Goal: Transaction & Acquisition: Purchase product/service

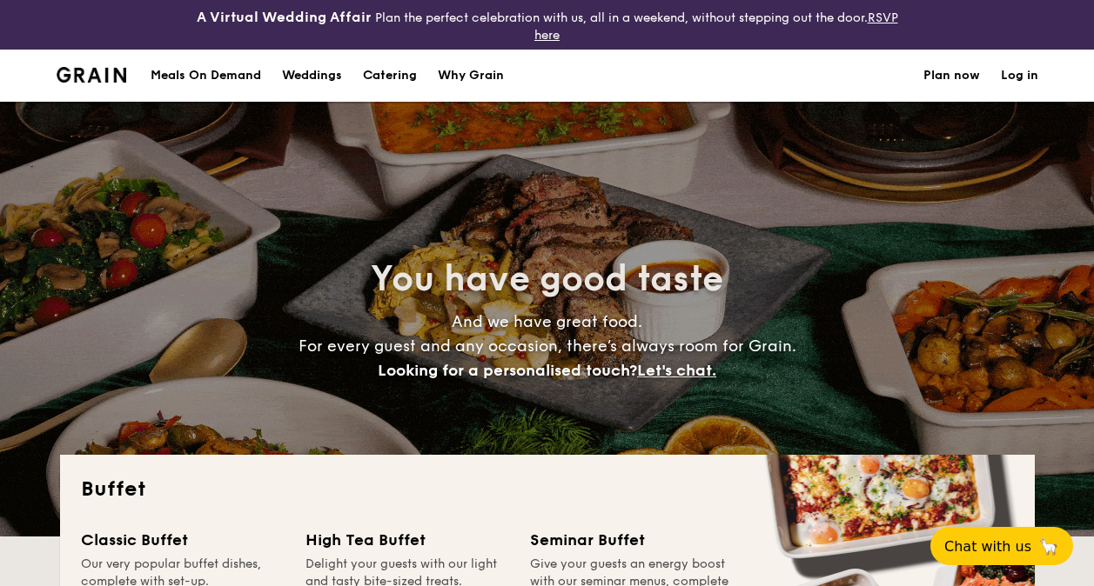
select select
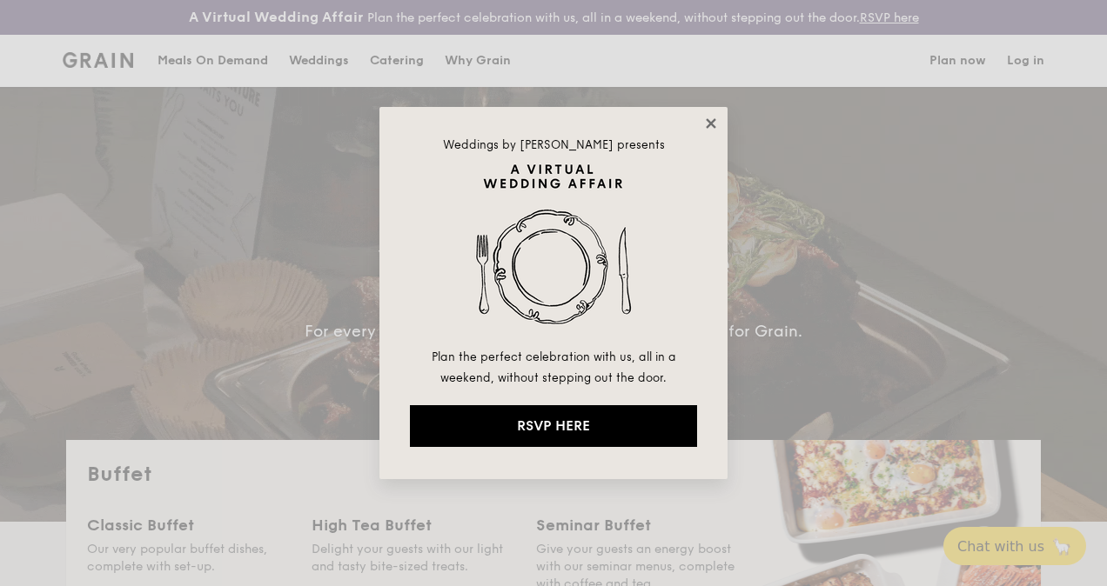
click at [715, 124] on icon at bounding box center [711, 124] width 16 height 16
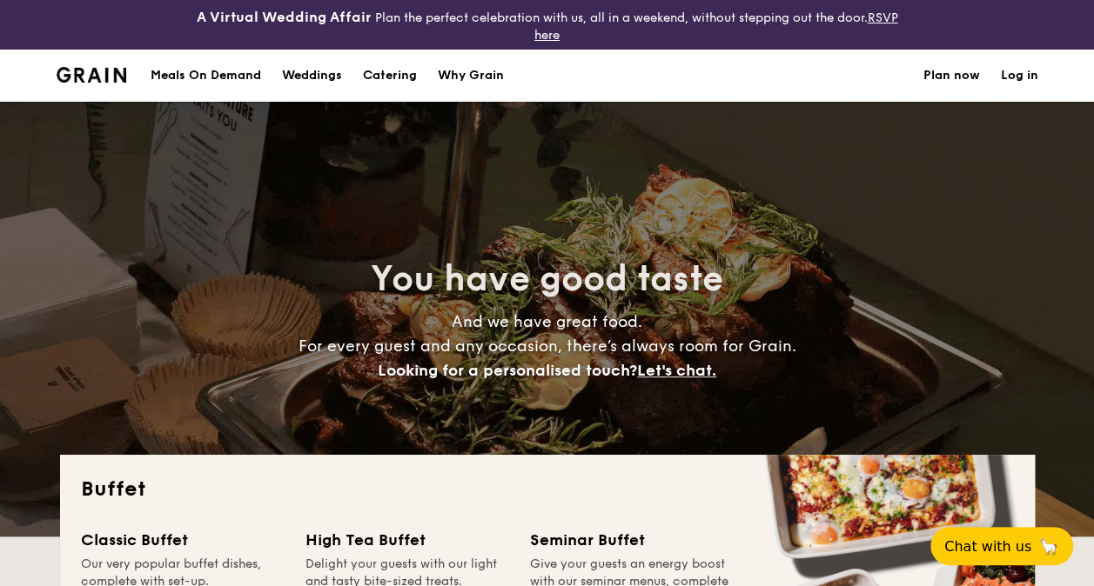
click at [218, 73] on div "Meals On Demand" at bounding box center [206, 76] width 110 height 52
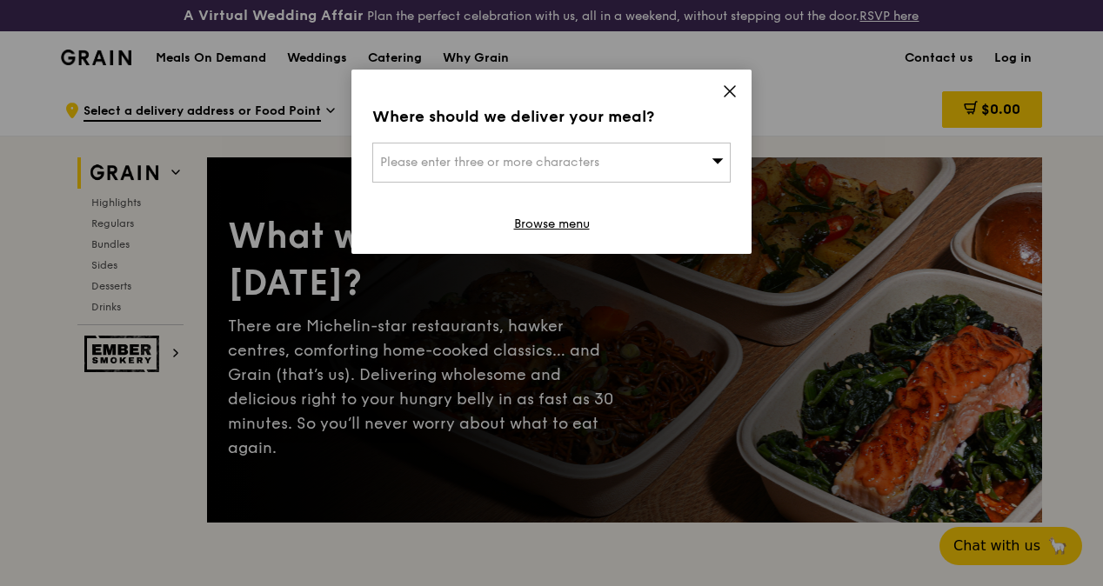
click at [726, 168] on div "Please enter three or more characters" at bounding box center [551, 163] width 358 height 40
click at [729, 90] on icon at bounding box center [730, 91] width 10 height 10
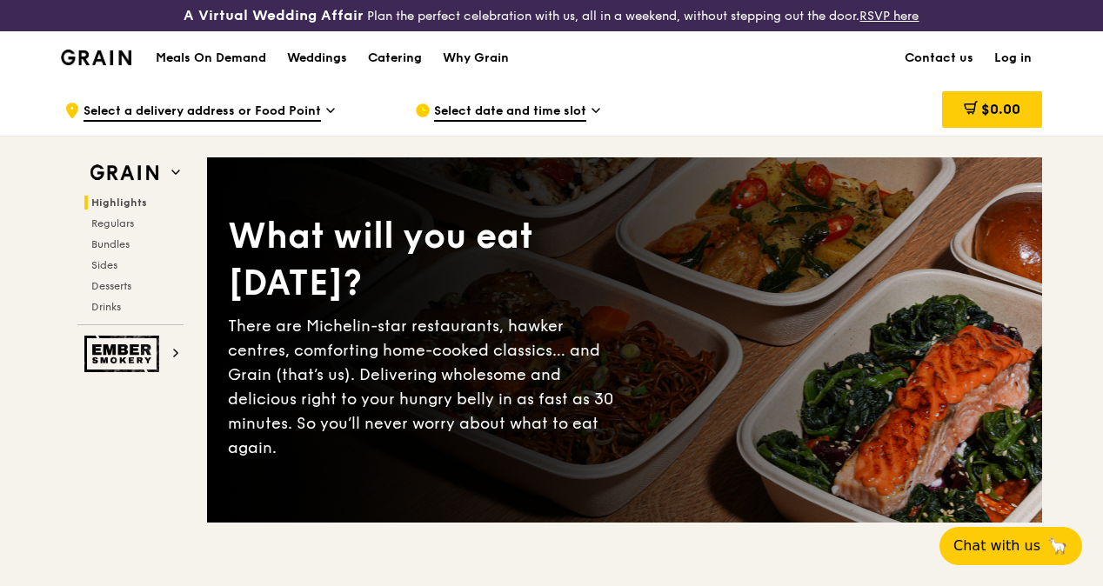
click at [384, 72] on div "Catering" at bounding box center [395, 58] width 54 height 52
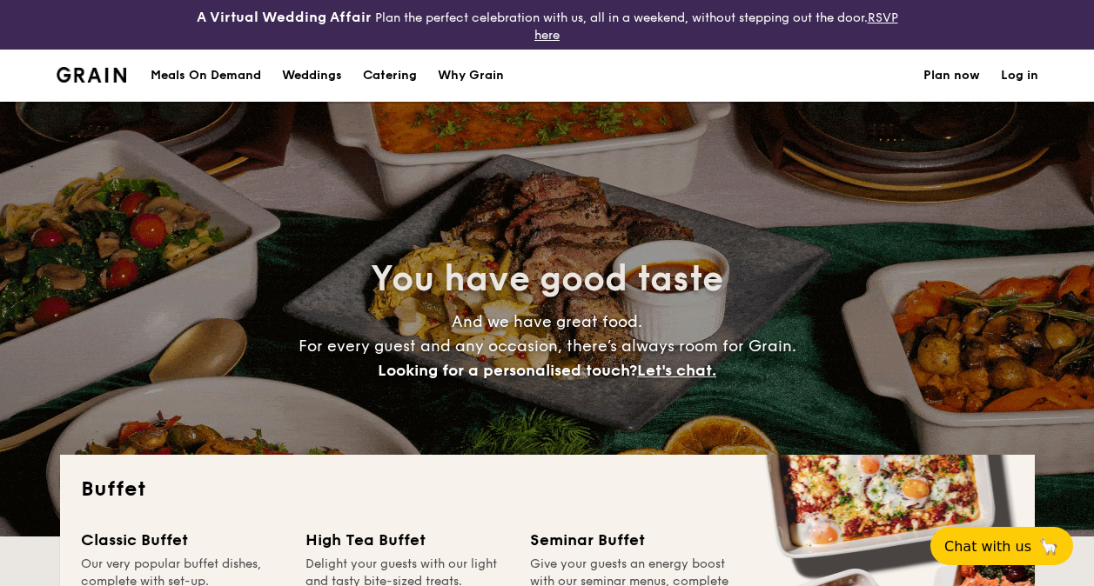
select select
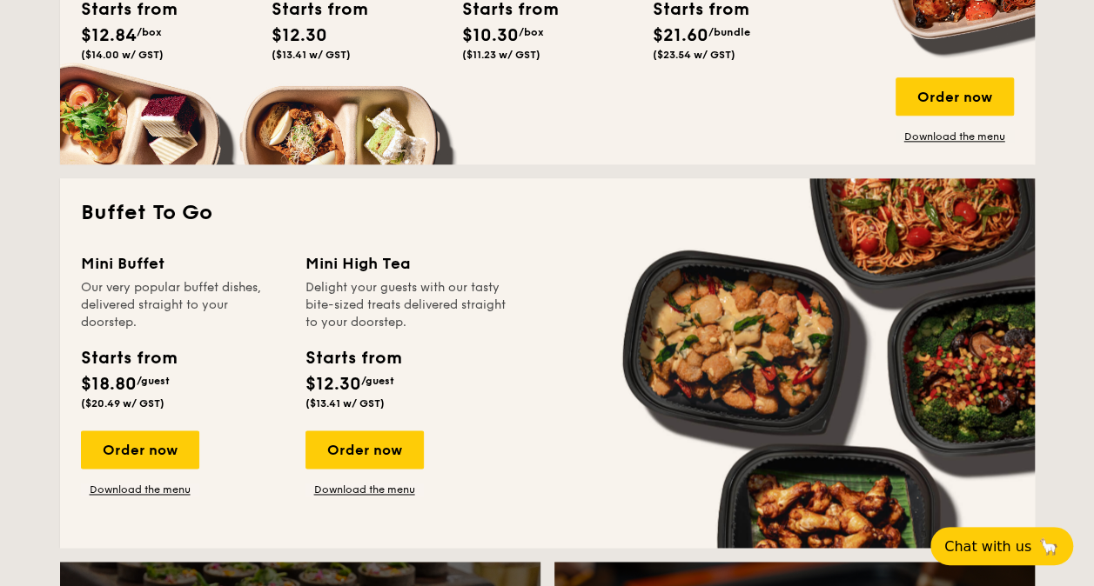
scroll to position [783, 0]
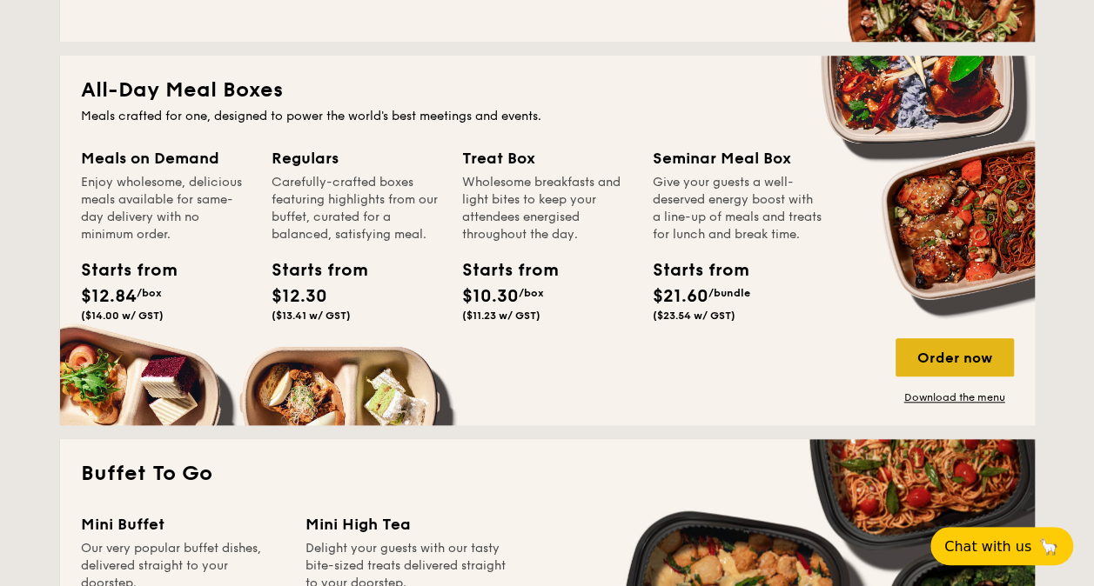
click at [927, 362] on div "Order now" at bounding box center [954, 357] width 118 height 38
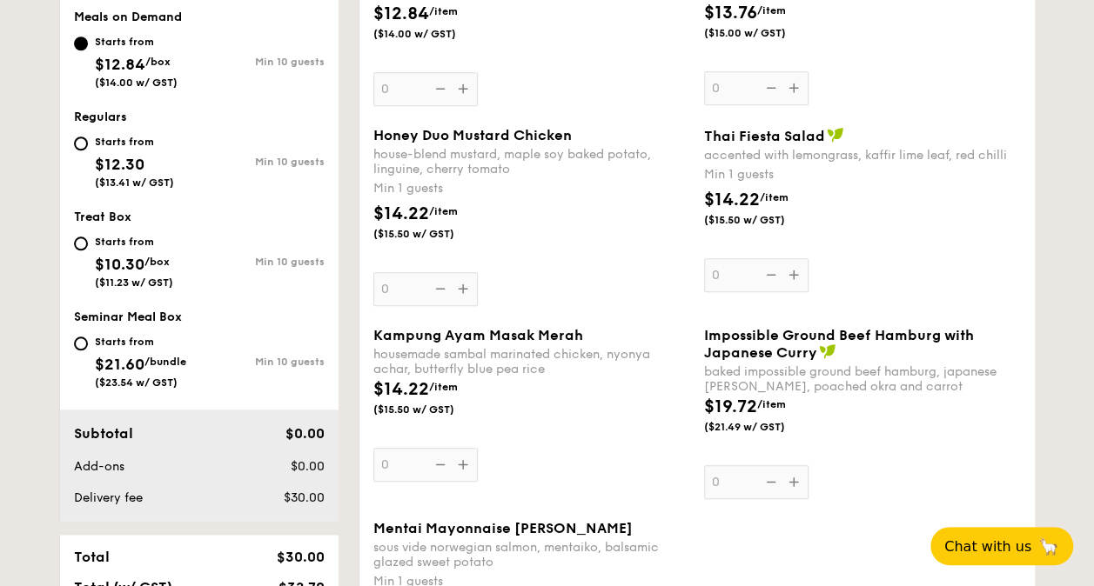
scroll to position [783, 0]
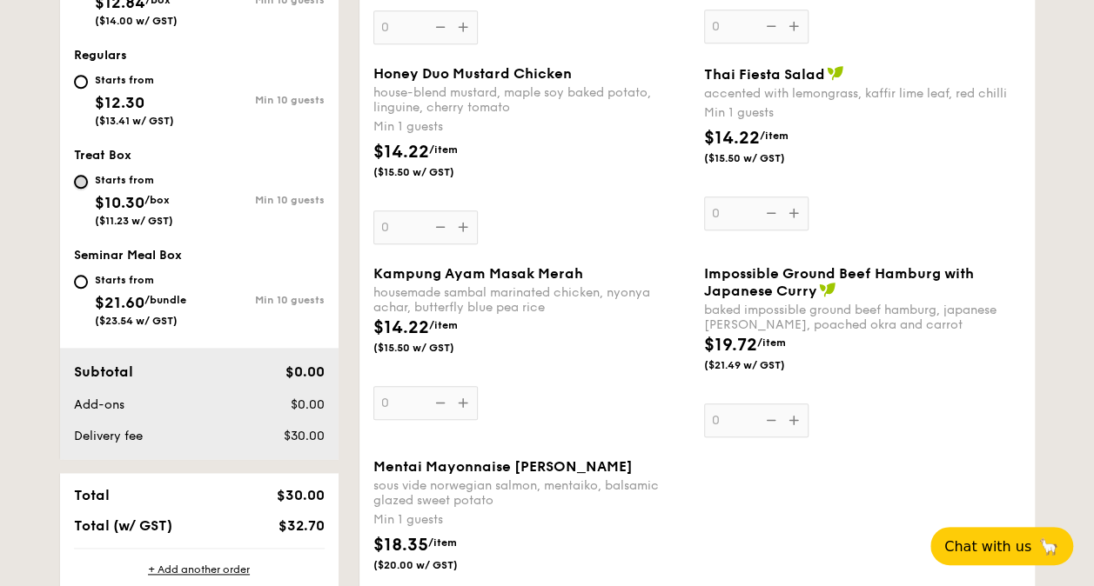
click at [84, 179] on input "Starts from $10.30 /box ($11.23 w/ GST) Min 10 guests" at bounding box center [81, 182] width 14 height 14
radio input "true"
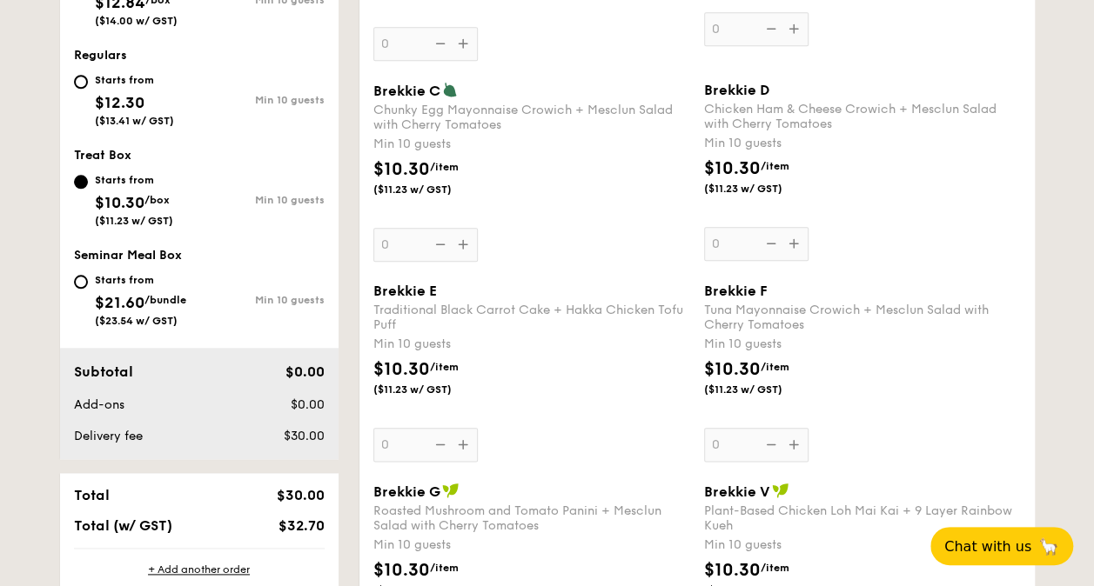
click at [87, 84] on div "Starts from $12.30 ($13.41 w/ GST)" at bounding box center [136, 98] width 125 height 57
click at [87, 84] on input "Starts from $12.30 ($13.41 w/ GST) Min 10 guests" at bounding box center [81, 82] width 14 height 14
radio input "true"
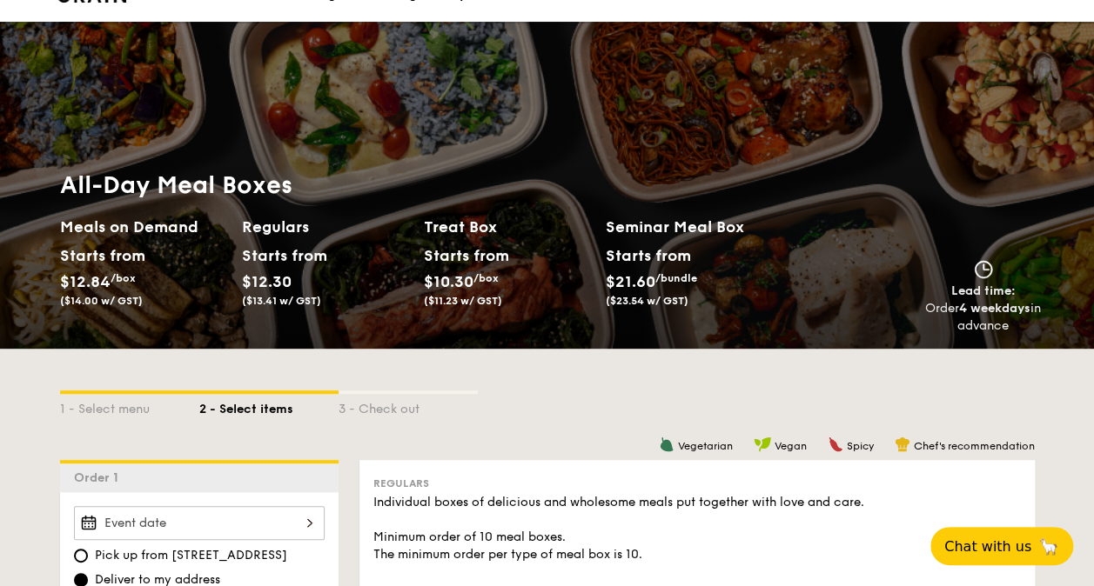
scroll to position [0, 0]
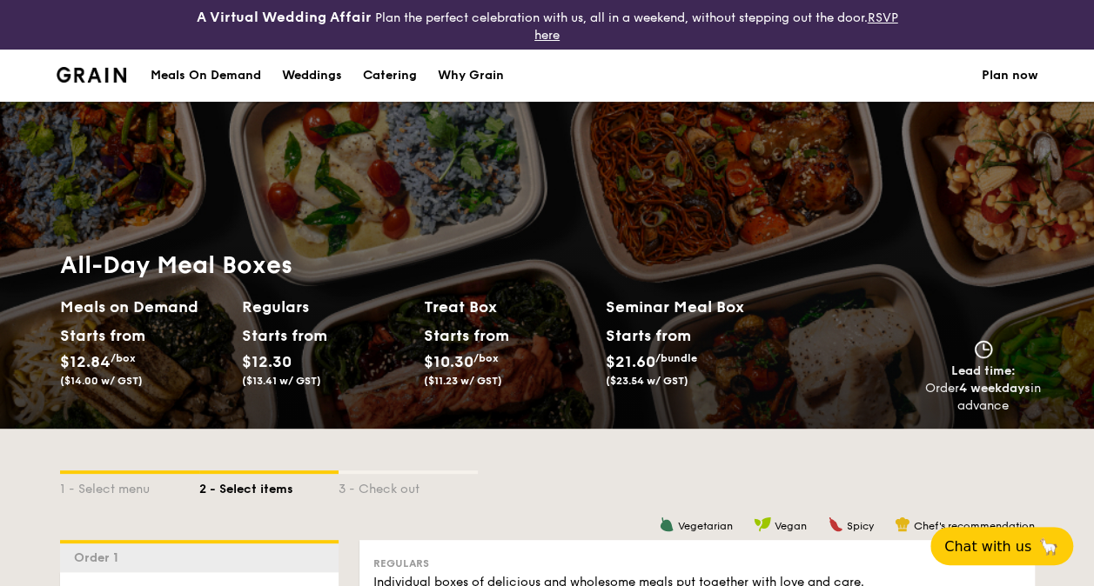
click at [325, 77] on div "Weddings" at bounding box center [312, 76] width 60 height 52
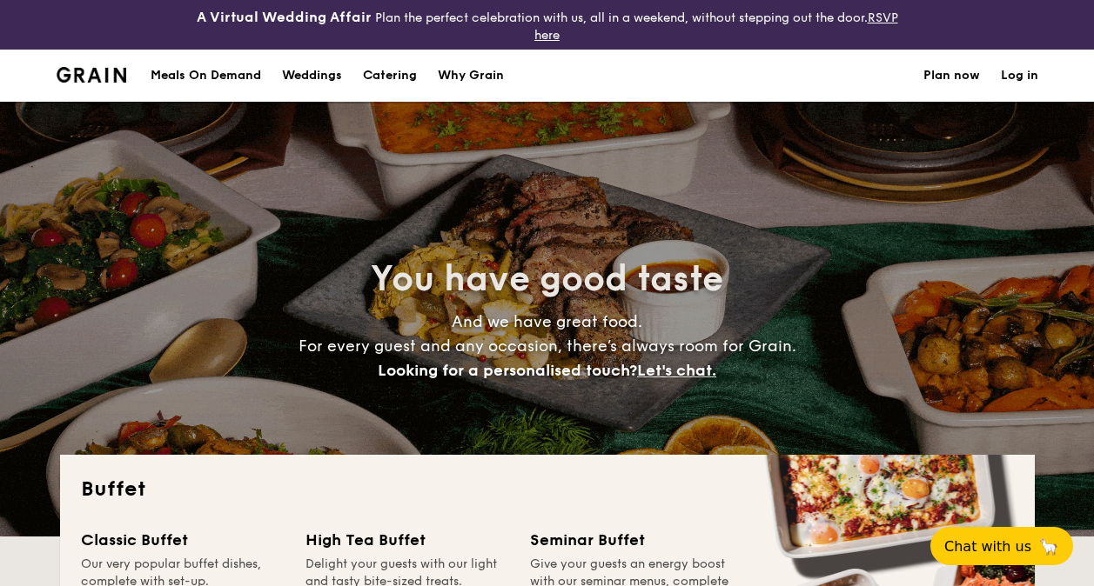
select select
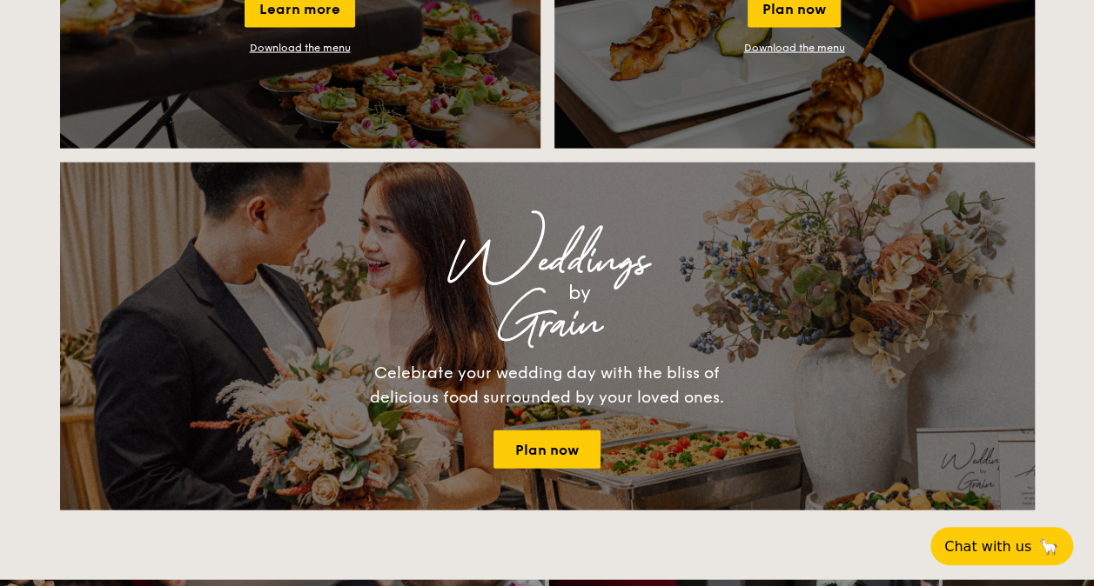
scroll to position [1566, 0]
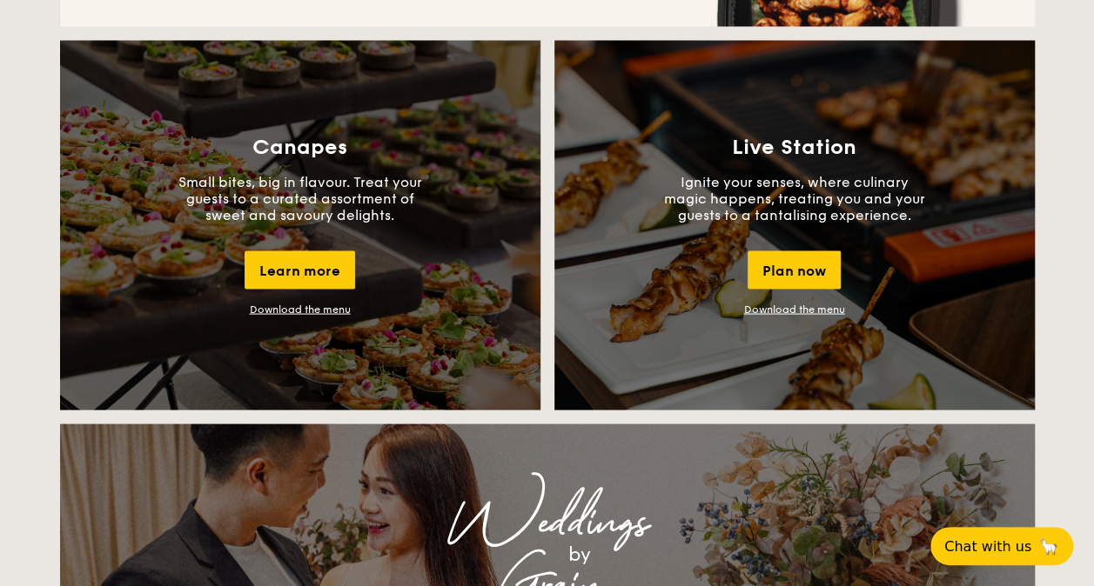
click at [299, 308] on link "Download the menu" at bounding box center [300, 309] width 101 height 12
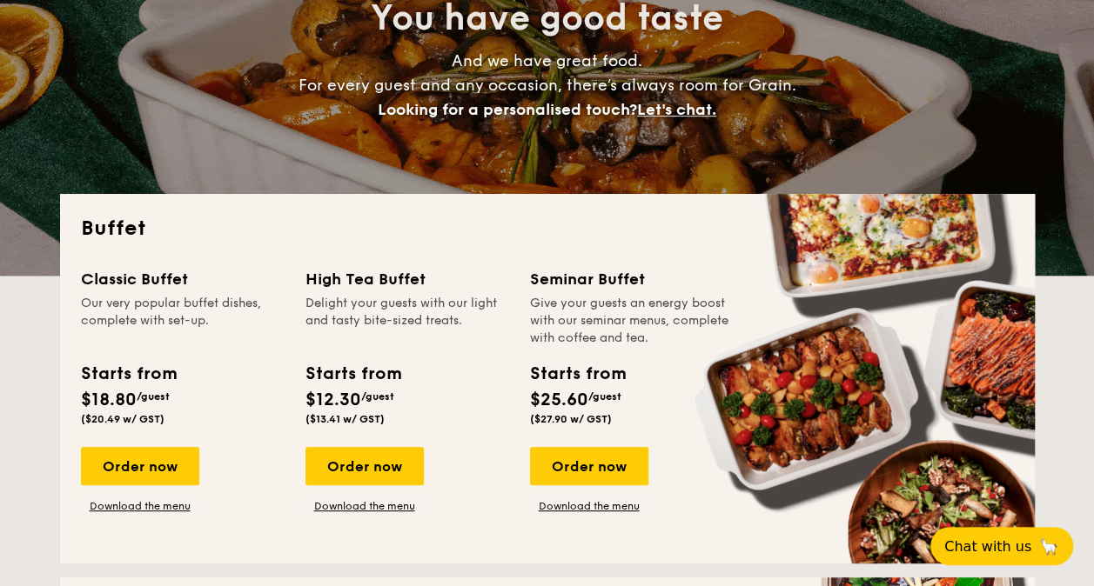
scroll to position [0, 0]
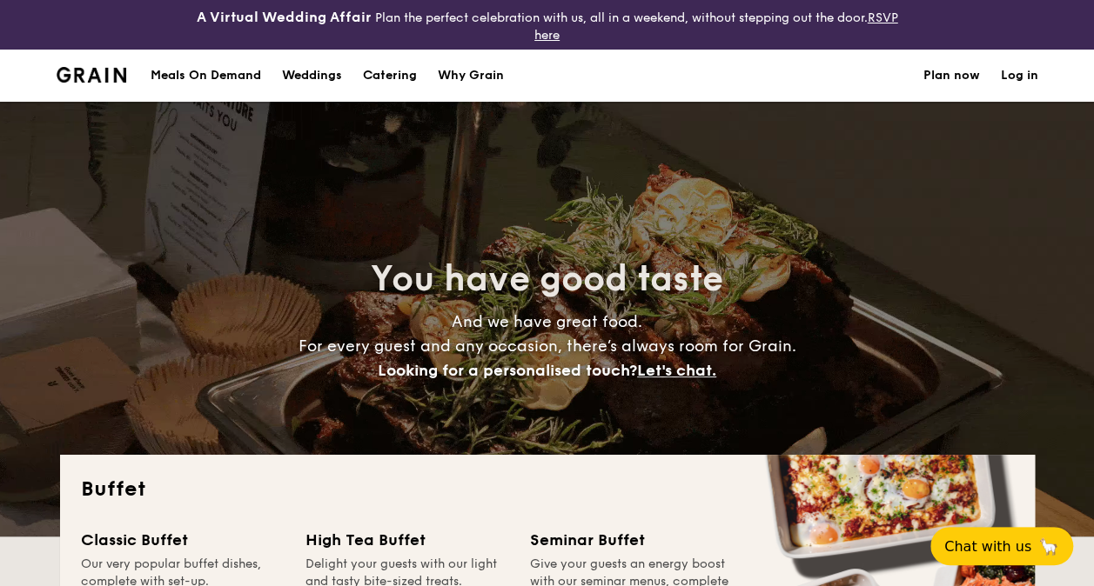
click at [392, 82] on h1 "Catering" at bounding box center [390, 76] width 54 height 52
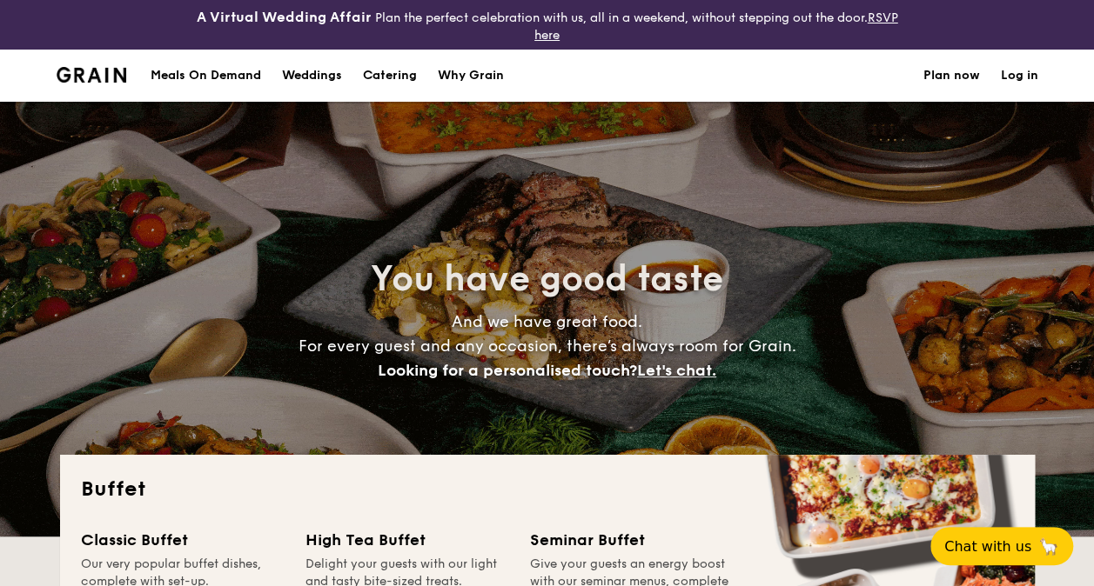
click at [379, 75] on h1 "Catering" at bounding box center [390, 76] width 54 height 52
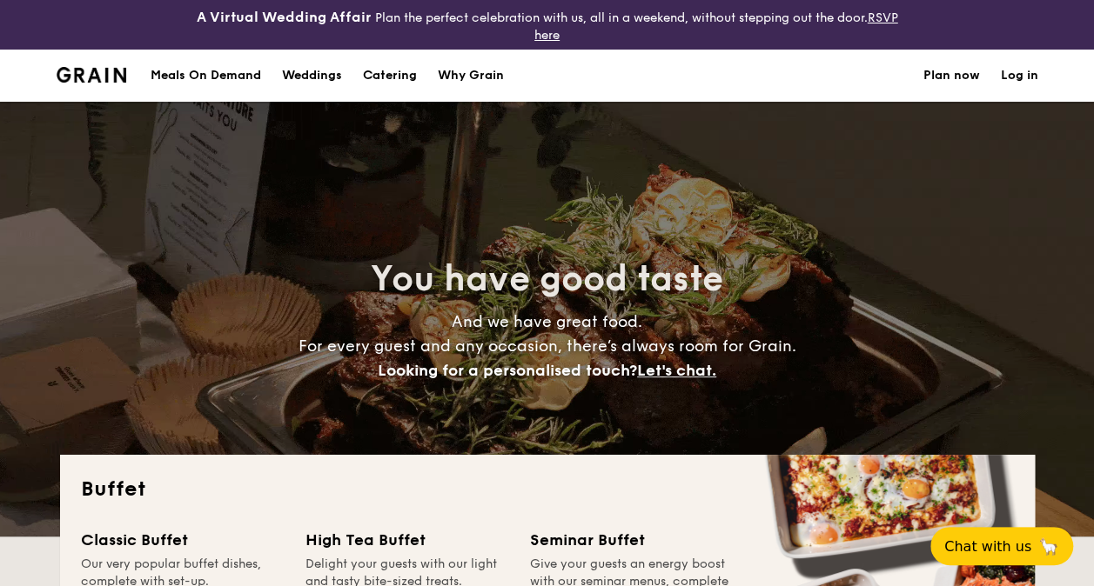
scroll to position [261, 0]
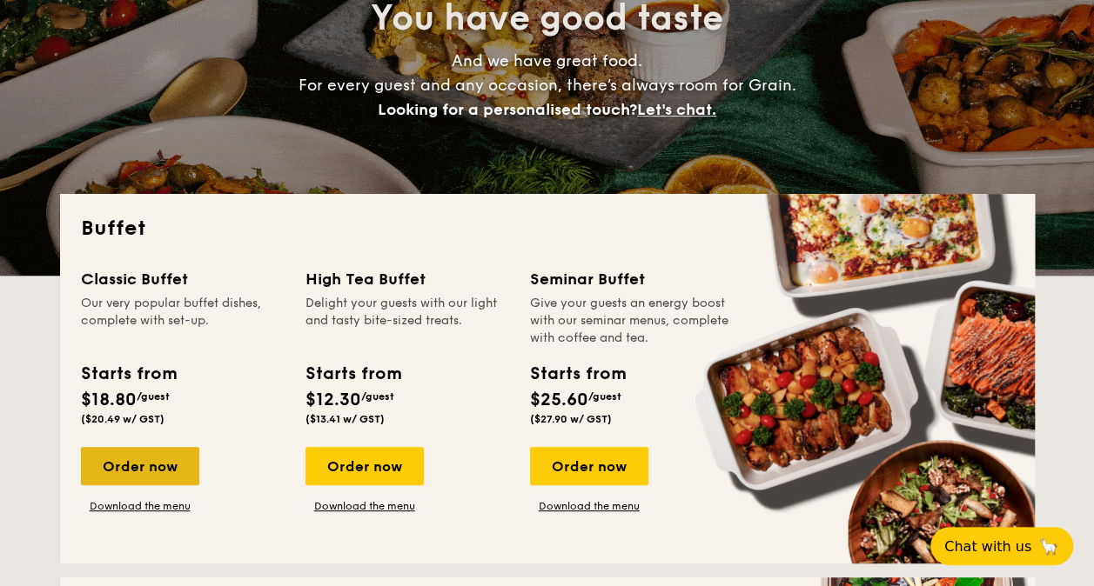
click at [174, 459] on div "Order now" at bounding box center [140, 466] width 118 height 38
